Goal: Communication & Community: Share content

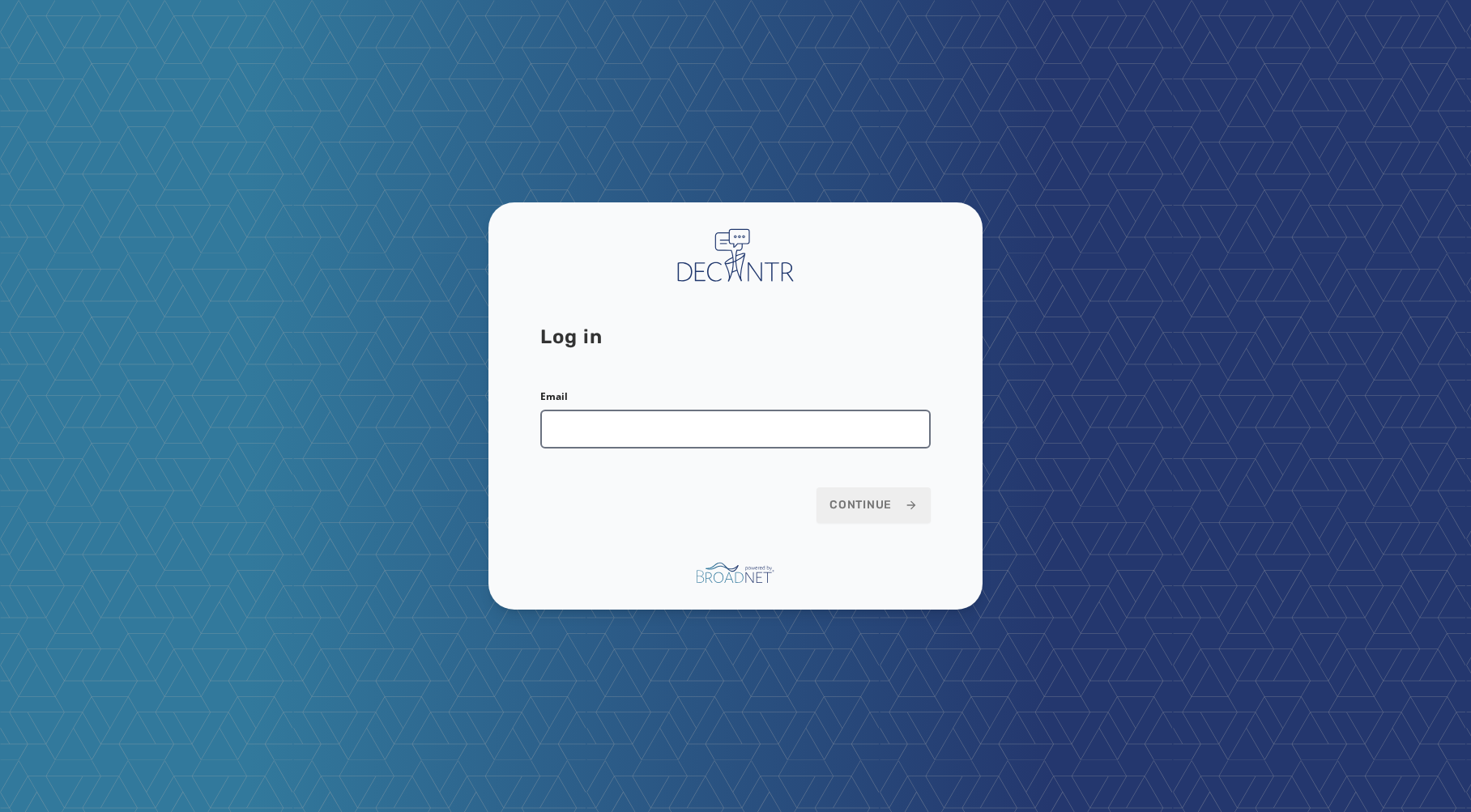
click at [670, 430] on input "Email" at bounding box center [736, 429] width 391 height 39
type input "**********"
click at [906, 498] on icon at bounding box center [911, 504] width 13 height 13
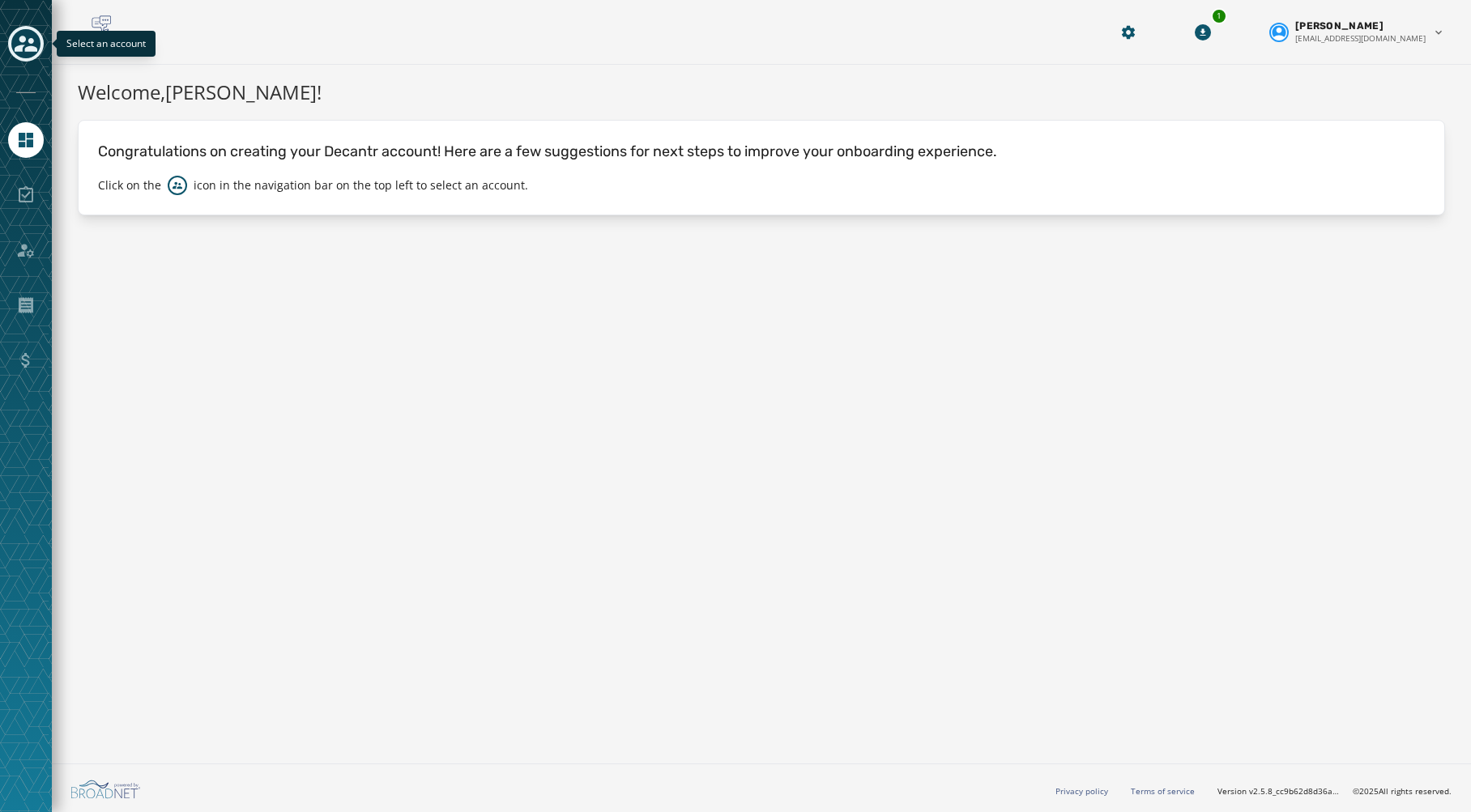
click at [26, 40] on icon "Toggle account select drawer" at bounding box center [25, 43] width 22 height 22
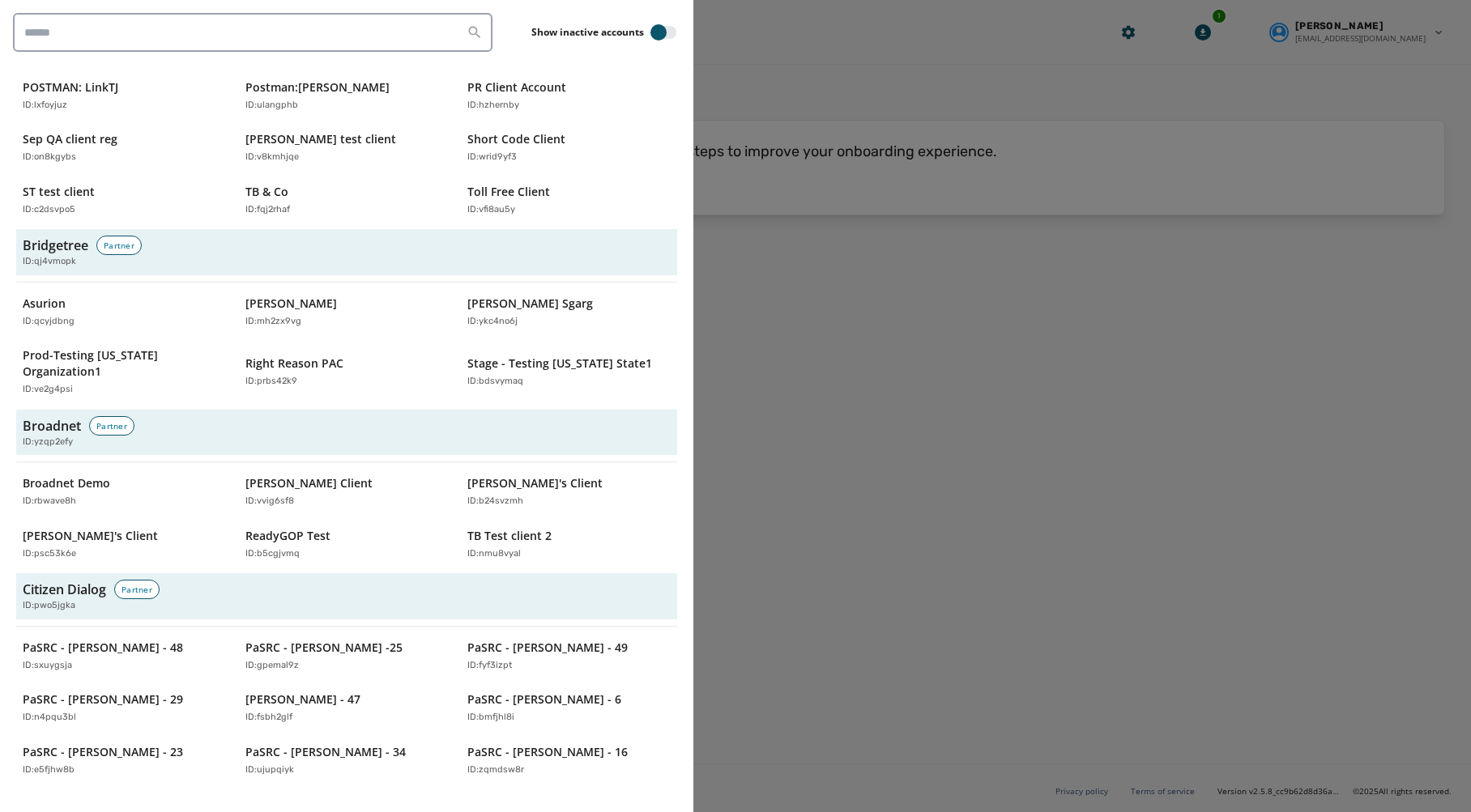
scroll to position [493, 0]
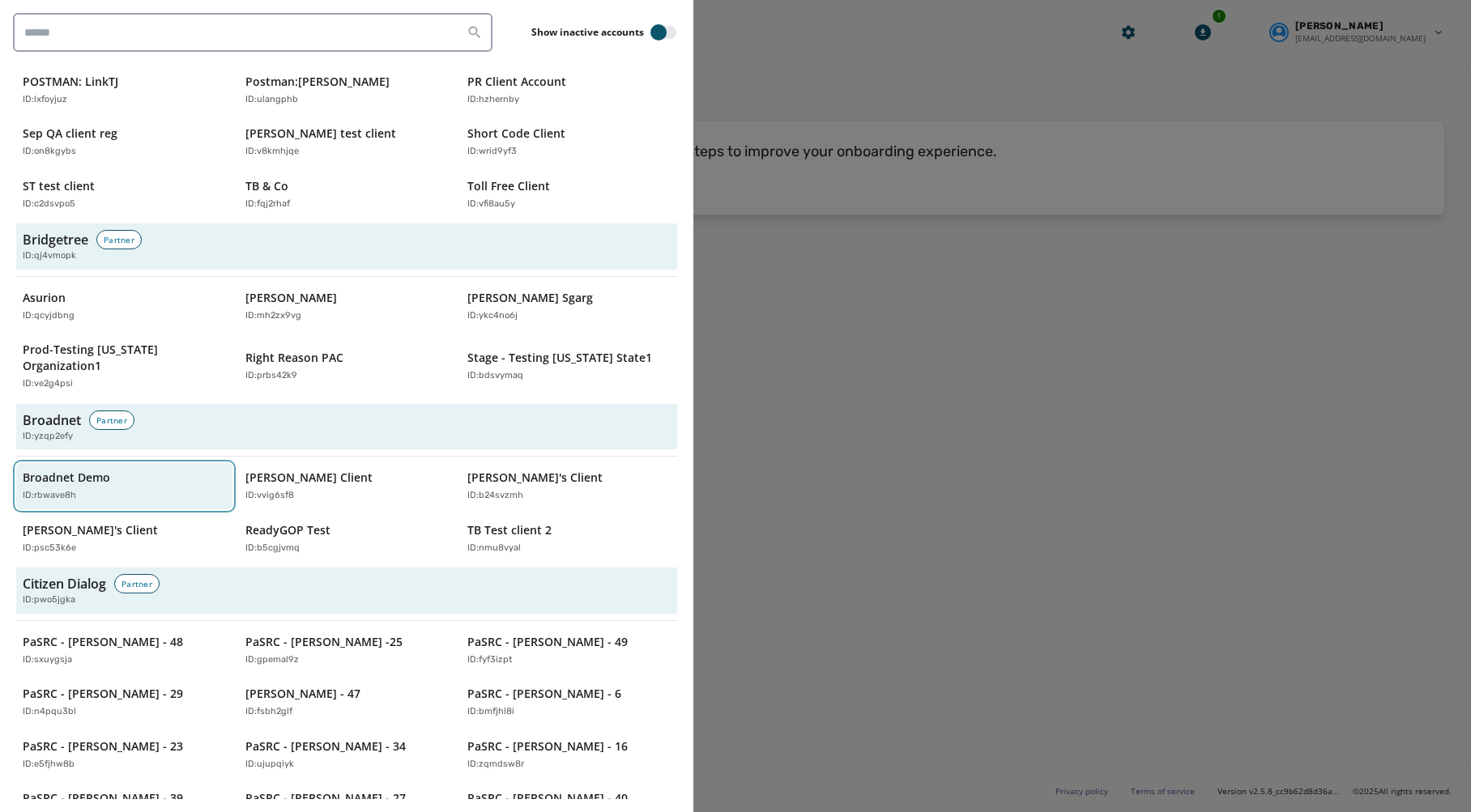
click at [65, 489] on p "ID: rbwave8h" at bounding box center [49, 496] width 54 height 14
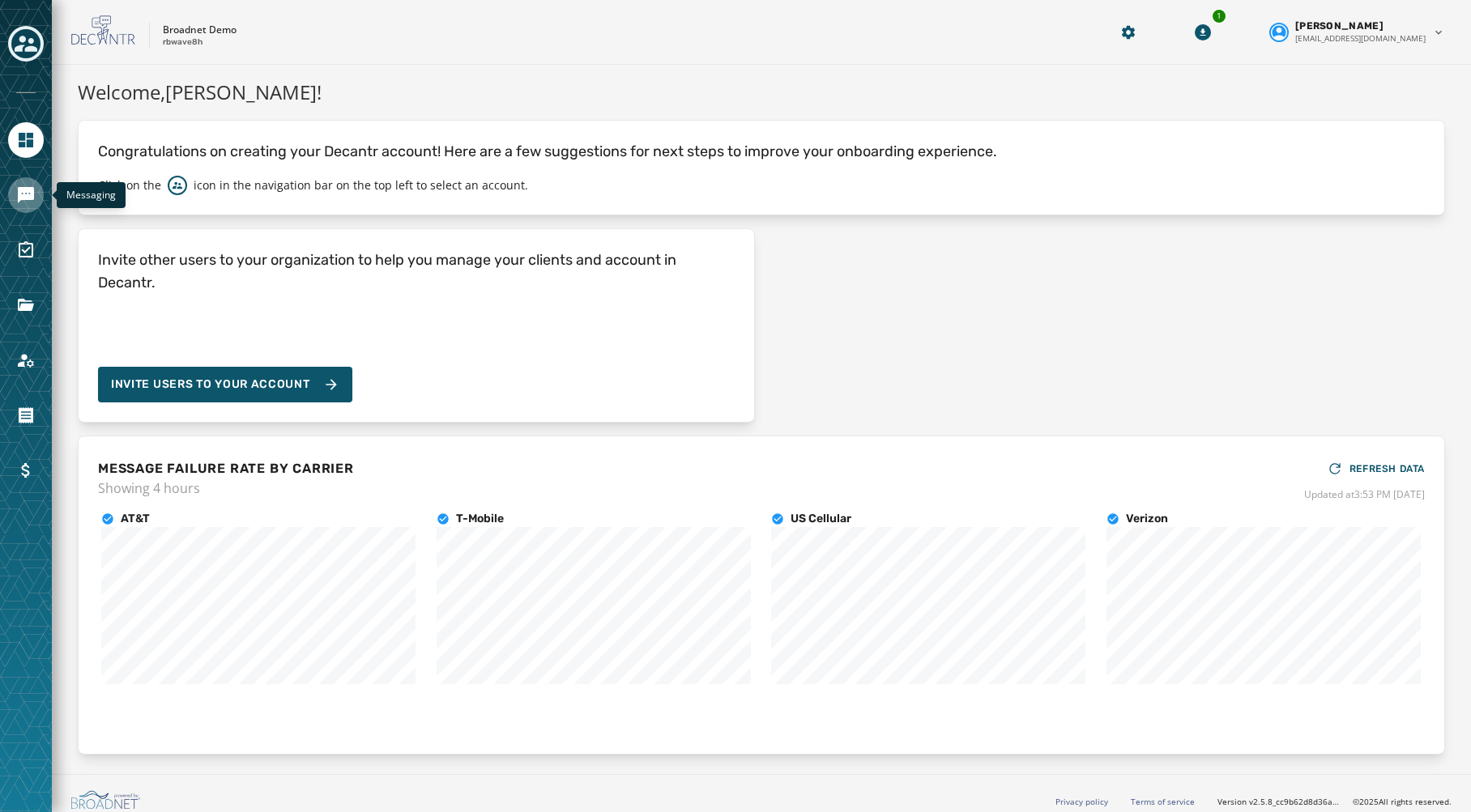
click at [29, 197] on icon "Navigate to Messaging" at bounding box center [25, 195] width 17 height 17
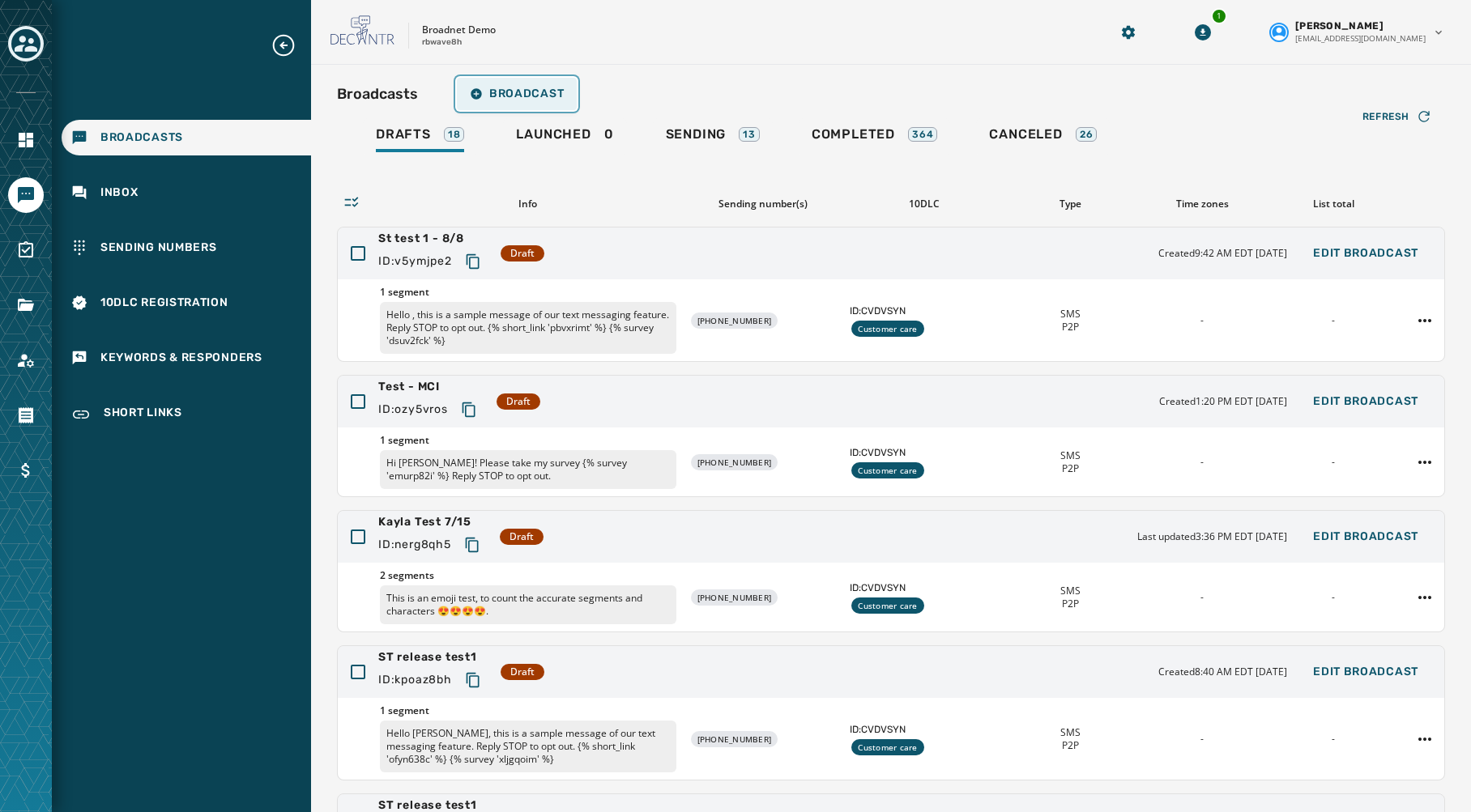
click at [515, 95] on span "Broadcast" at bounding box center [516, 93] width 94 height 13
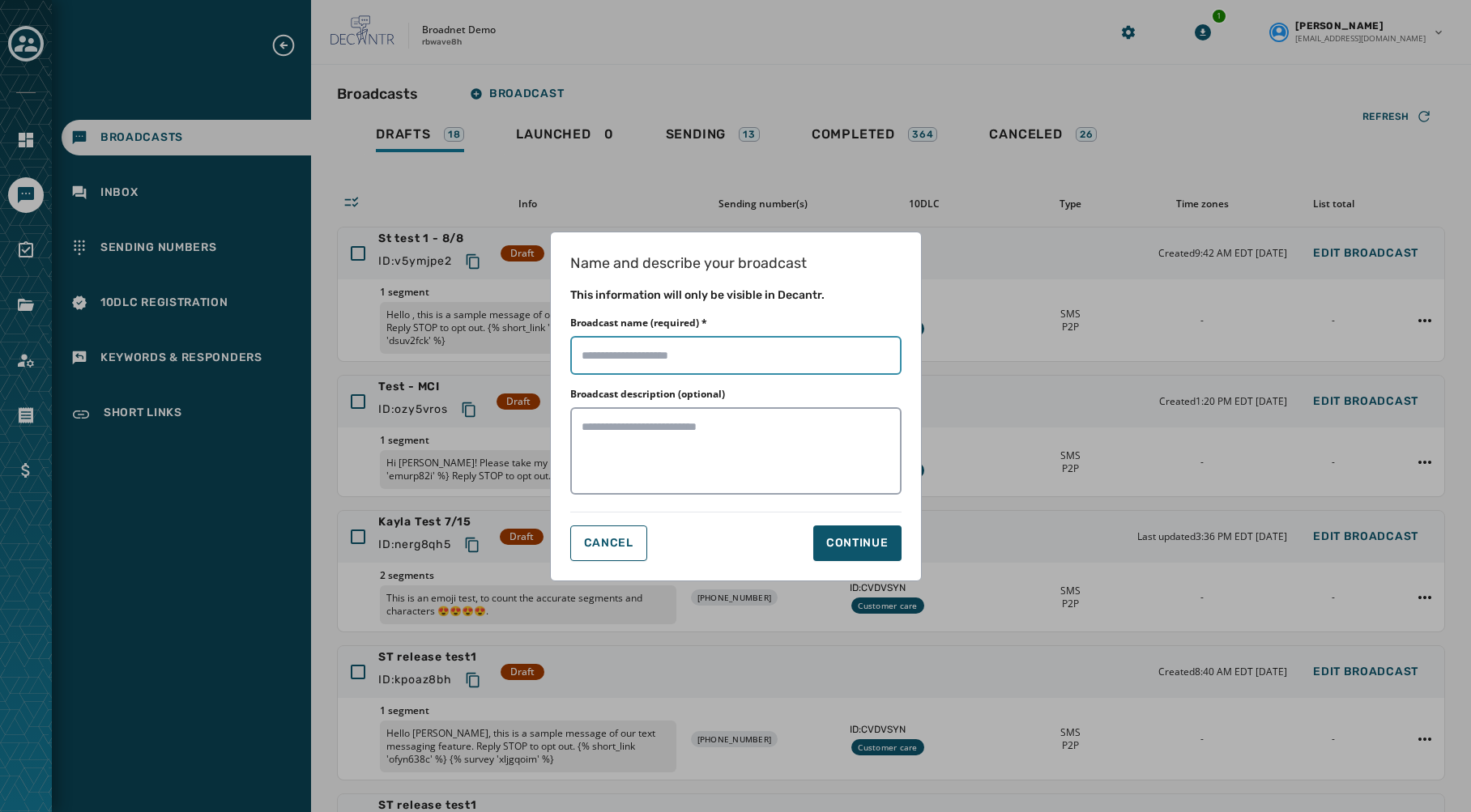
click at [671, 342] on input "Broadcast name (required) *" at bounding box center [736, 355] width 331 height 39
type input "****"
click at [874, 542] on div "Continue" at bounding box center [857, 543] width 62 height 17
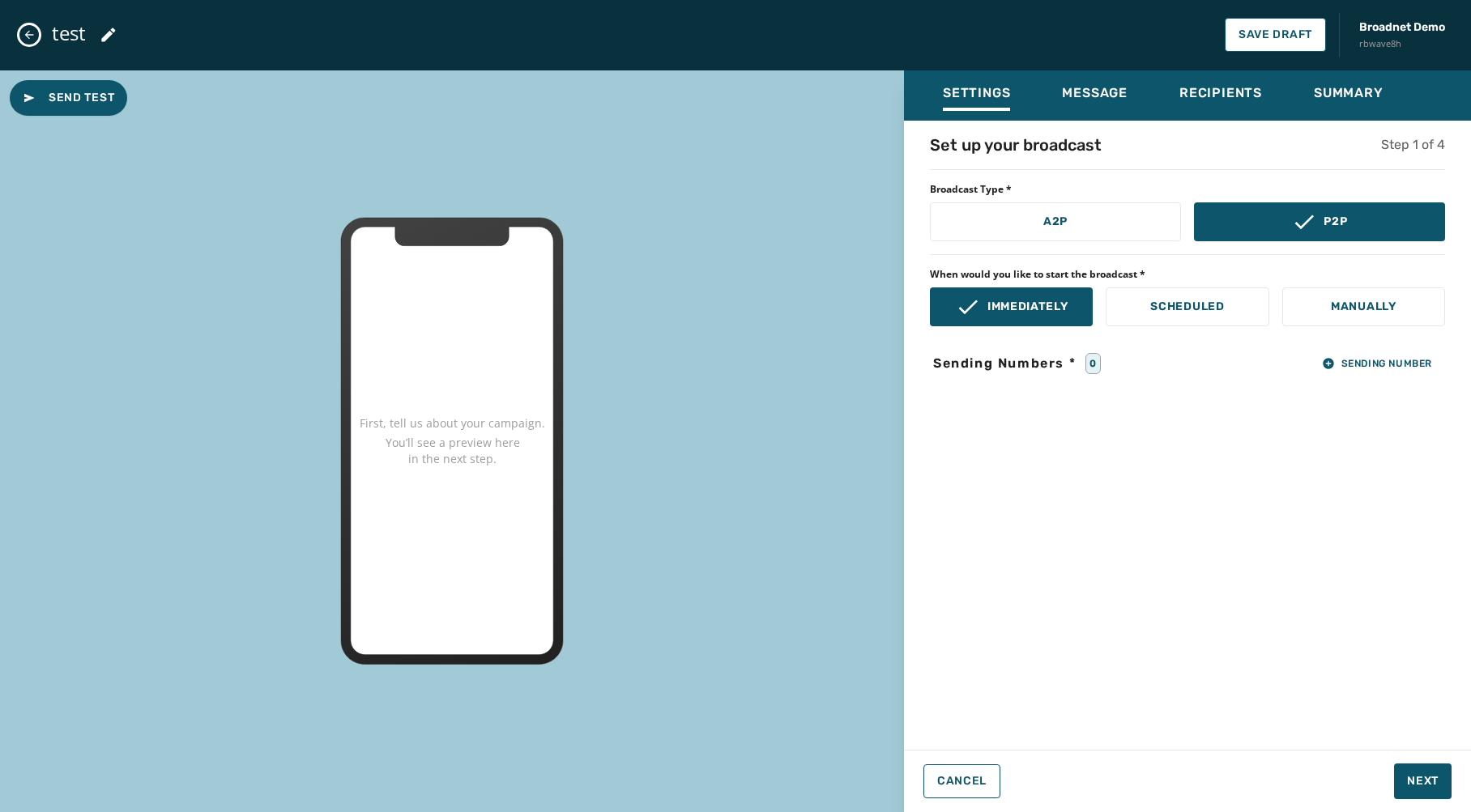
click at [21, 35] on button "Close admin drawer" at bounding box center [29, 35] width 19 height 19
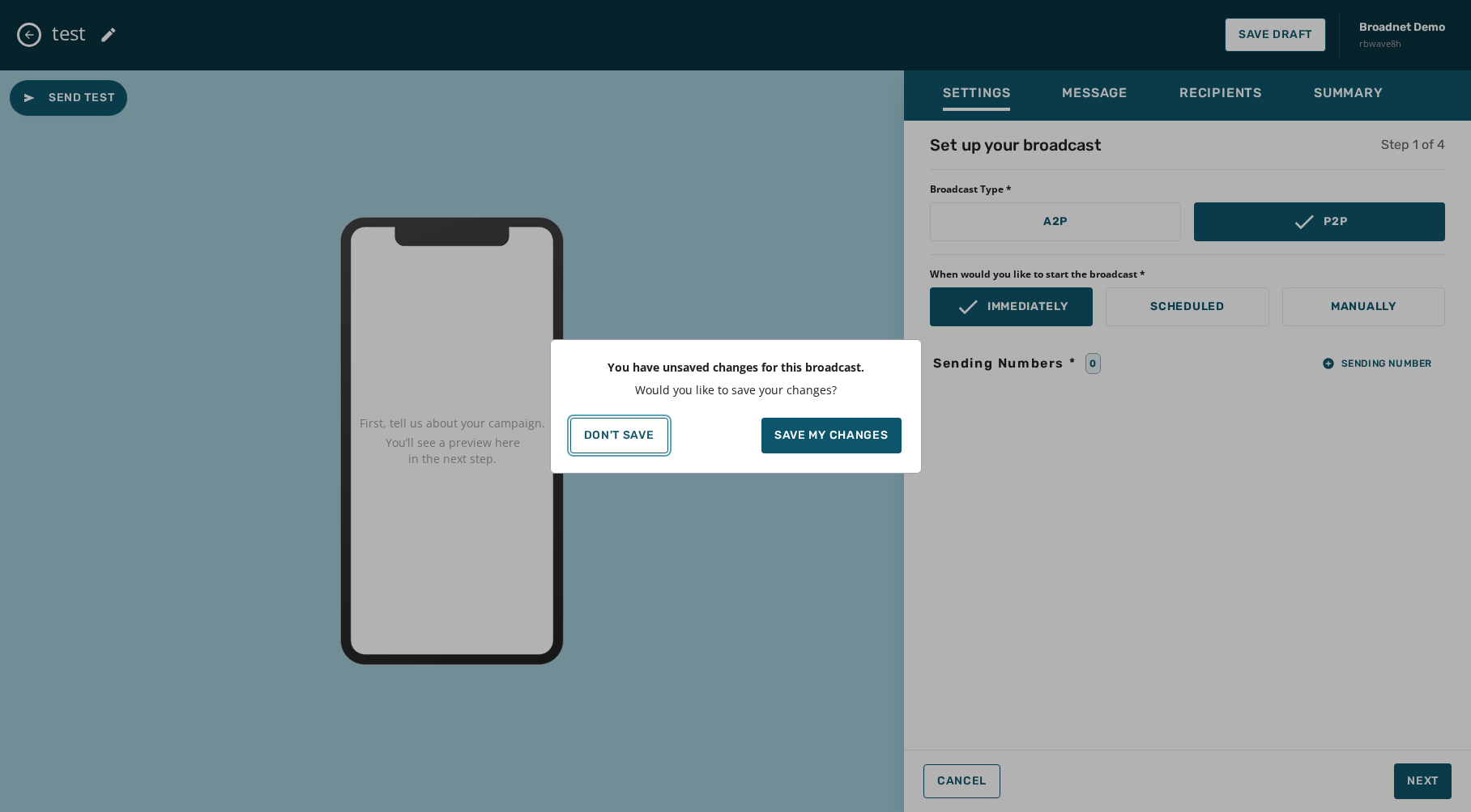
click at [620, 418] on button "Don't Save" at bounding box center [619, 435] width 98 height 36
